Goal: Information Seeking & Learning: Learn about a topic

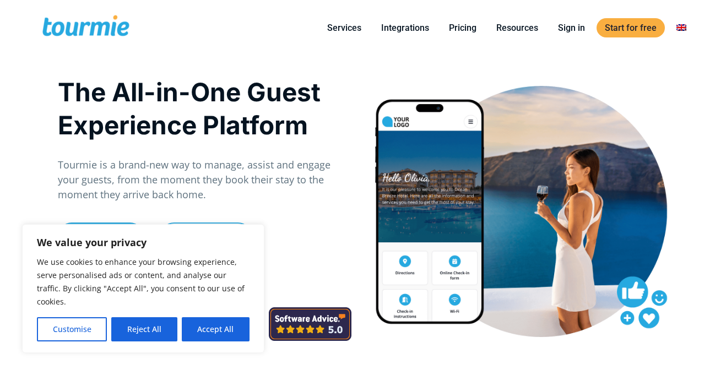
scroll to position [148, 0]
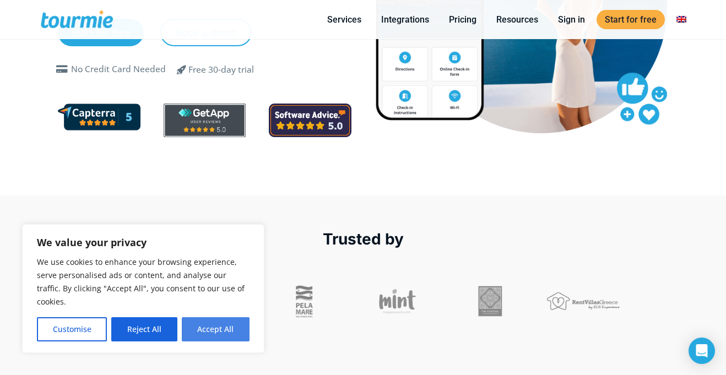
click at [211, 335] on button "Accept All" at bounding box center [216, 329] width 68 height 24
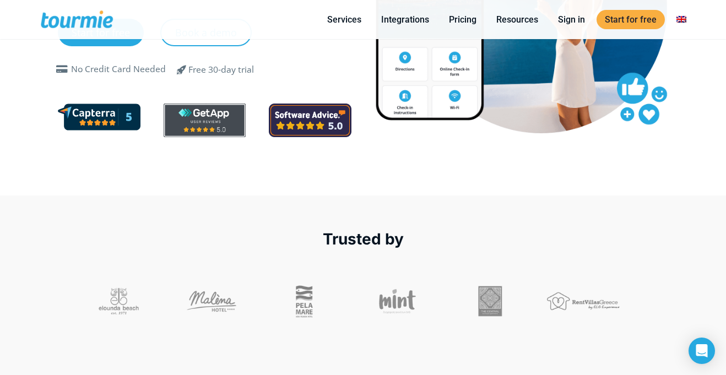
checkbox input "true"
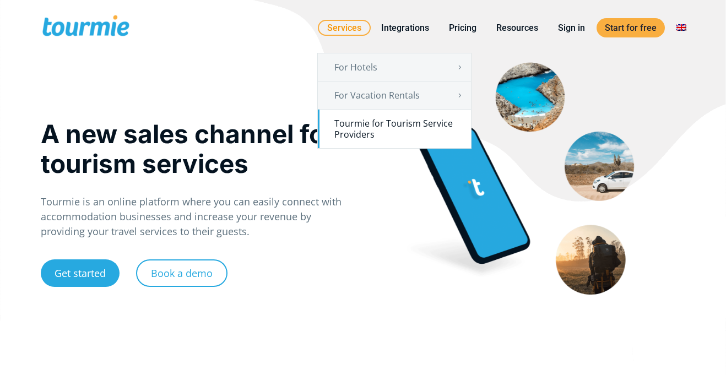
click at [364, 126] on link "Tourmie for Tourism Service Providers" at bounding box center [394, 129] width 153 height 39
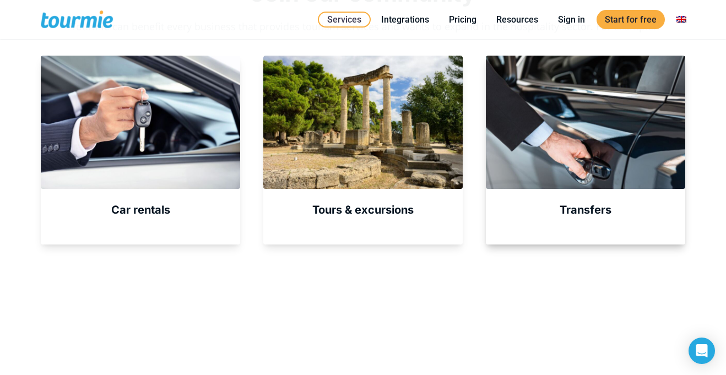
scroll to position [440, 0]
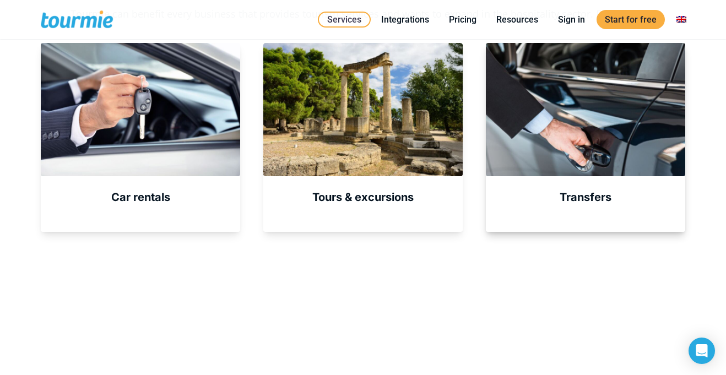
click at [629, 157] on div at bounding box center [586, 109] width 200 height 133
click at [577, 144] on div at bounding box center [586, 109] width 200 height 133
click at [571, 152] on div at bounding box center [586, 109] width 200 height 133
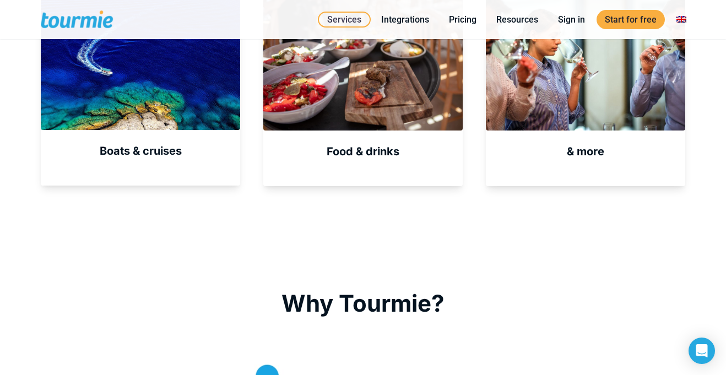
scroll to position [0, 0]
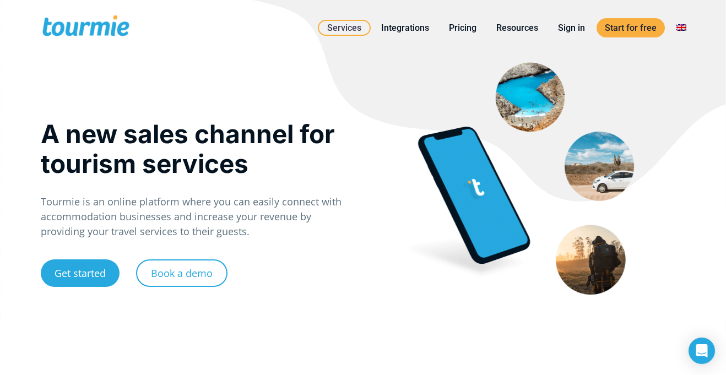
click at [599, 187] on div at bounding box center [530, 179] width 334 height 249
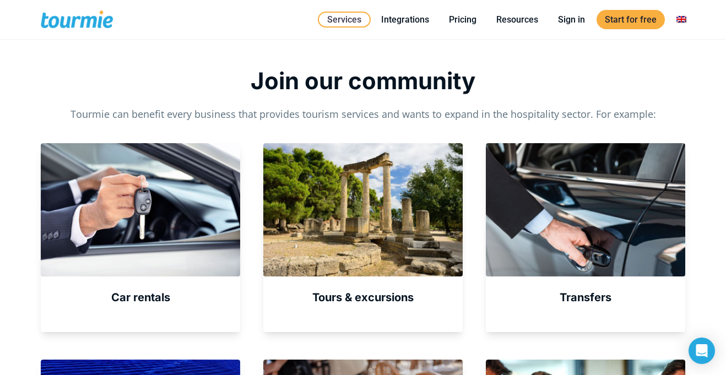
scroll to position [365, 0]
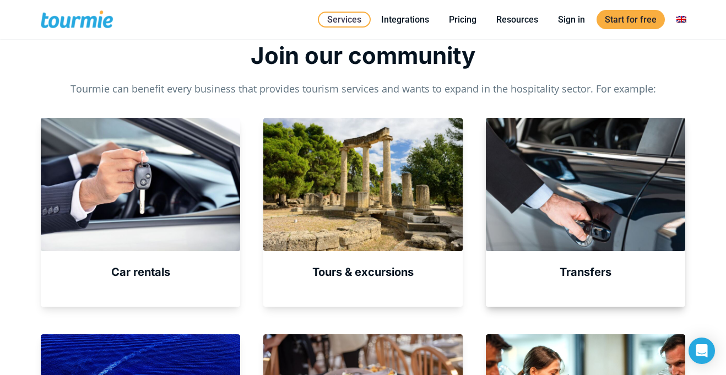
click at [629, 216] on div at bounding box center [586, 184] width 200 height 133
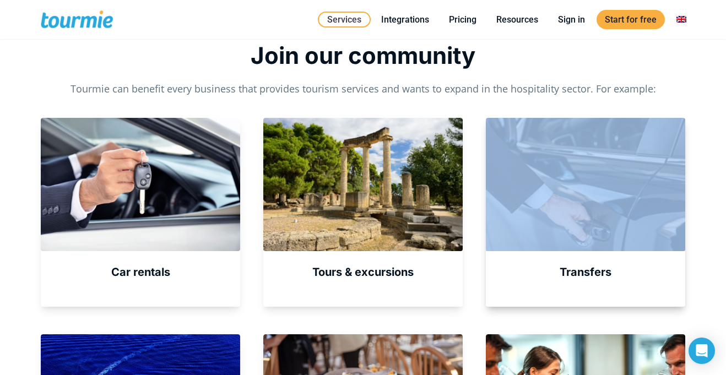
click at [629, 216] on div at bounding box center [586, 184] width 200 height 133
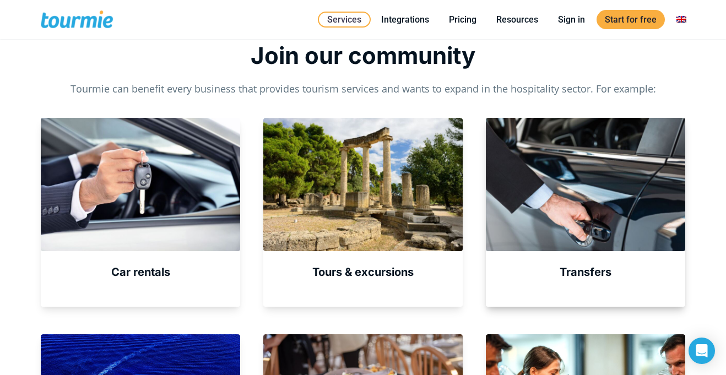
click at [629, 214] on div at bounding box center [586, 184] width 200 height 133
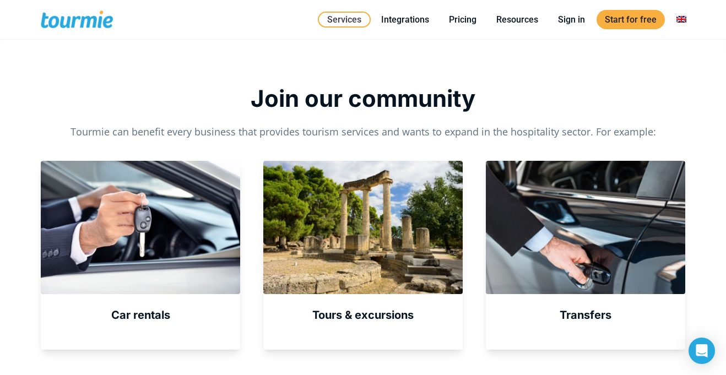
scroll to position [321, 0]
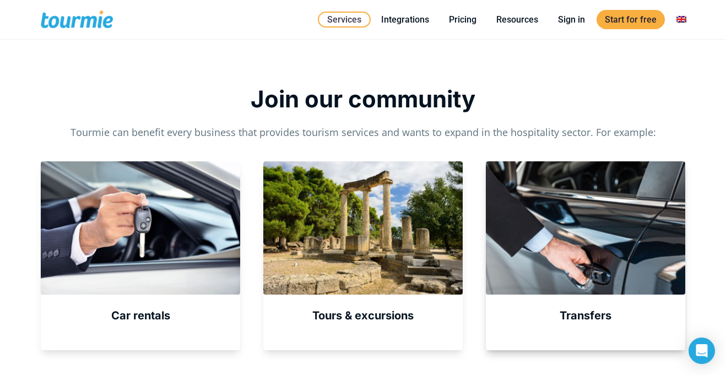
click at [588, 169] on div at bounding box center [586, 227] width 200 height 133
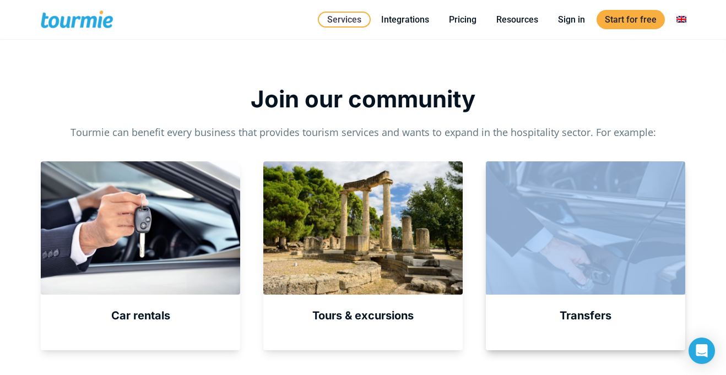
click at [588, 169] on div at bounding box center [586, 227] width 200 height 133
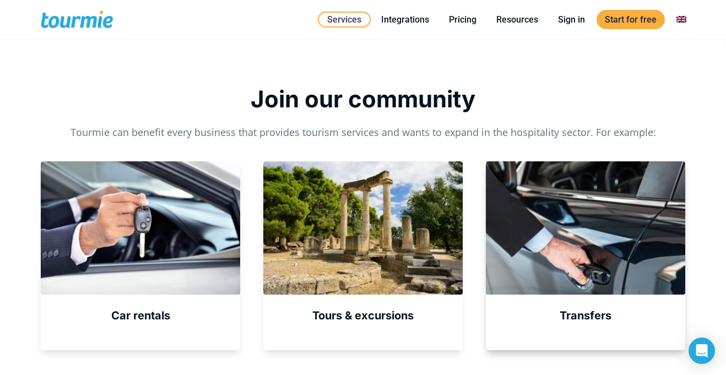
click at [588, 169] on div at bounding box center [586, 227] width 200 height 133
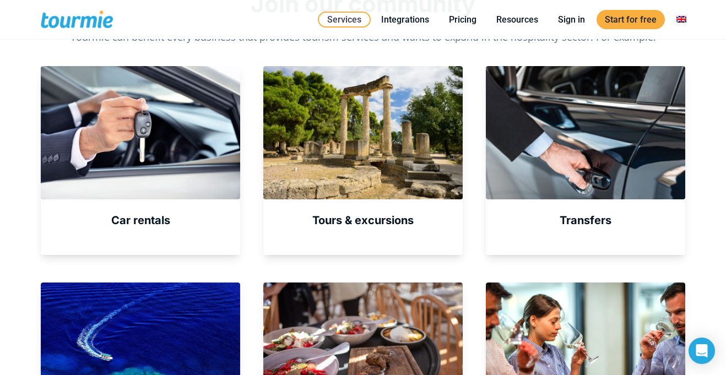
scroll to position [439, 0]
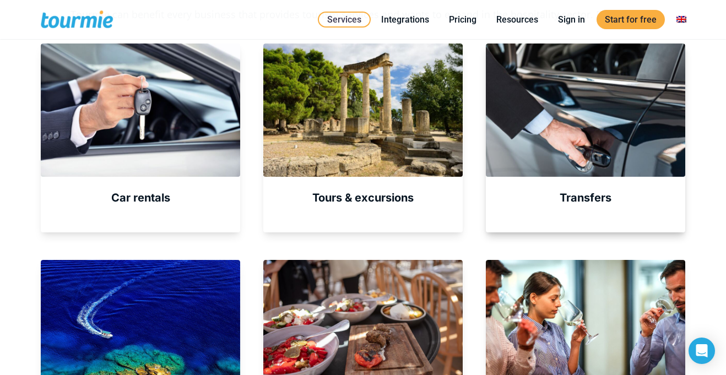
click at [586, 204] on strong "Transfers" at bounding box center [586, 197] width 52 height 13
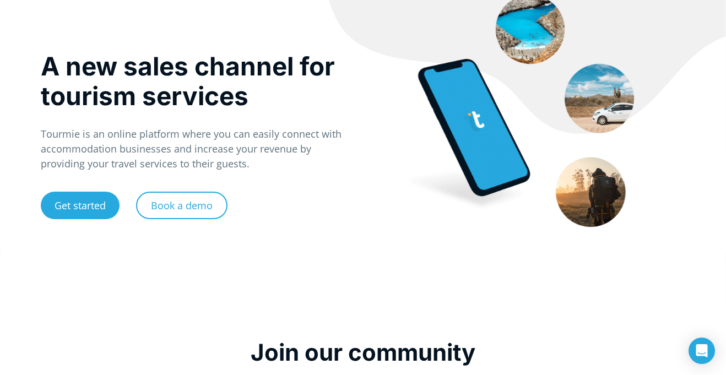
scroll to position [0, 0]
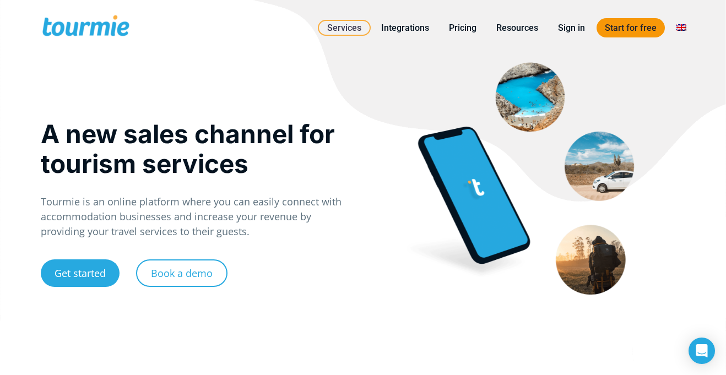
click at [638, 26] on link "Start for free" at bounding box center [631, 27] width 68 height 19
